Goal: Task Accomplishment & Management: Use online tool/utility

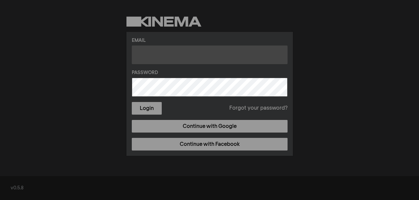
click at [197, 61] on input "text" at bounding box center [210, 55] width 156 height 19
click at [203, 62] on input "text" at bounding box center [210, 55] width 156 height 19
click at [200, 56] on input "text" at bounding box center [210, 55] width 156 height 19
type input "[EMAIL_ADDRESS][DOMAIN_NAME]"
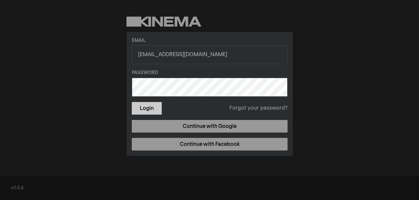
click at [151, 108] on button "Login" at bounding box center [147, 108] width 30 height 13
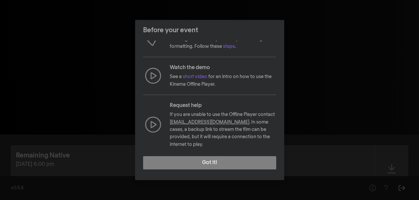
scroll to position [156, 0]
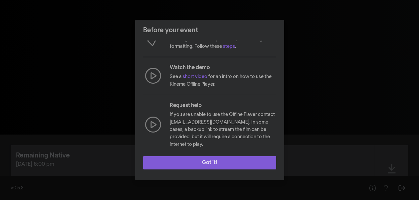
click at [201, 156] on button "Got it!" at bounding box center [209, 162] width 133 height 13
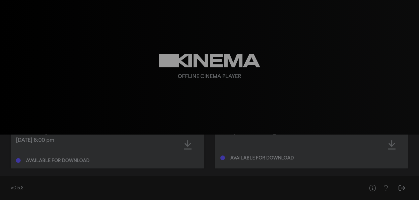
scroll to position [25, 0]
click at [189, 143] on icon at bounding box center [188, 143] width 8 height 9
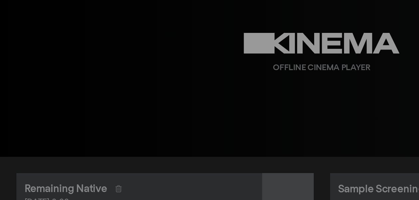
scroll to position [32, 0]
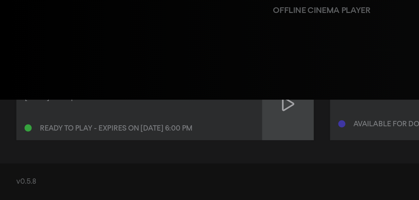
click at [186, 137] on icon at bounding box center [188, 137] width 8 height 11
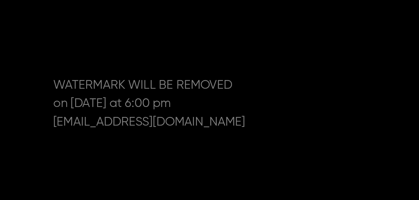
scroll to position [0, 0]
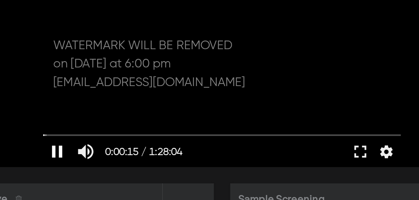
click at [103, 127] on button "pause" at bounding box center [102, 125] width 19 height 20
type input "15.708594"
